Goal: Find specific page/section

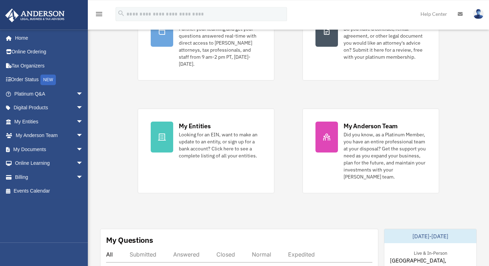
scroll to position [72, 0]
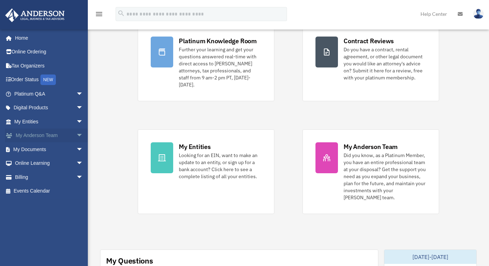
click at [76, 135] on span "arrow_drop_down" at bounding box center [83, 136] width 14 height 14
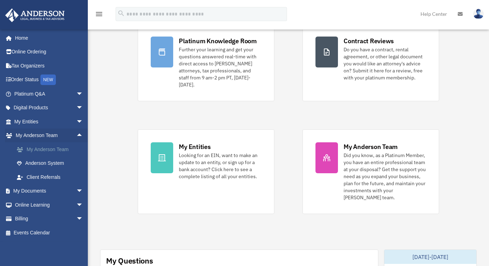
click at [46, 150] on link "My Anderson Team" at bounding box center [52, 149] width 84 height 14
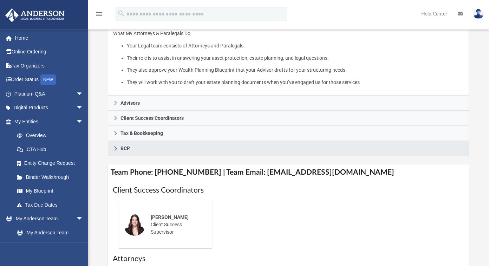
scroll to position [179, 0]
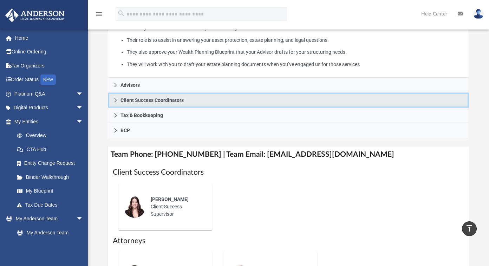
click at [156, 103] on span "Client Success Coordinators" at bounding box center [151, 100] width 63 height 5
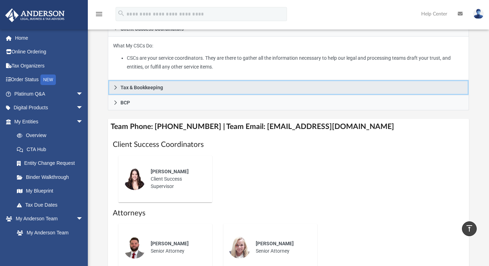
click at [145, 88] on span "Tax & Bookkeeping" at bounding box center [141, 87] width 43 height 5
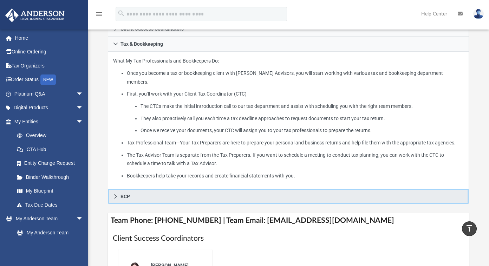
click at [133, 189] on link "BCP" at bounding box center [288, 196] width 361 height 15
